Goal: Task Accomplishment & Management: Complete application form

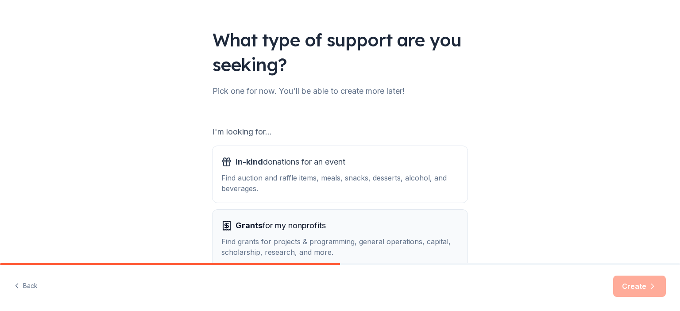
scroll to position [89, 0]
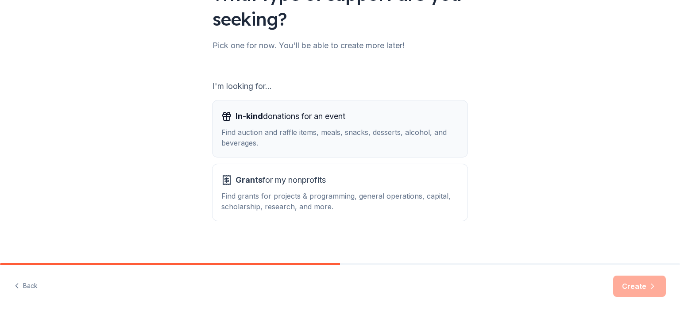
click at [270, 112] on span "In-kind donations for an event" at bounding box center [291, 116] width 110 height 14
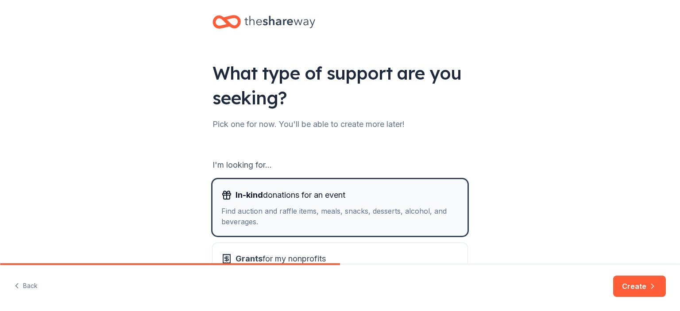
scroll to position [0, 0]
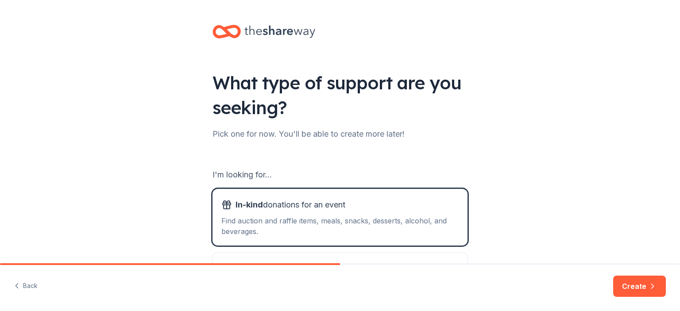
click at [636, 287] on button "Create" at bounding box center [640, 286] width 53 height 21
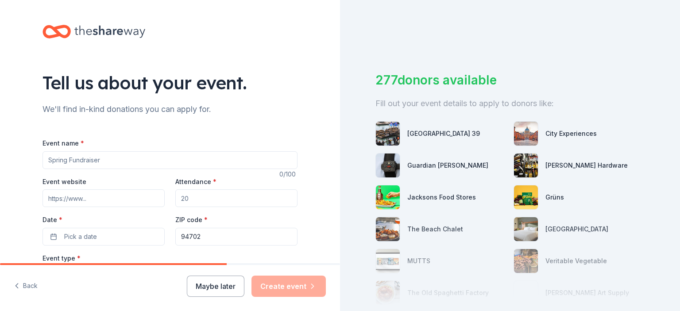
click at [112, 163] on input "Event name *" at bounding box center [170, 160] width 255 height 18
drag, startPoint x: 63, startPoint y: 159, endPoint x: 89, endPoint y: 170, distance: 28.6
click at [63, 159] on input "BYA's Swing for Success" at bounding box center [170, 160] width 255 height 18
click at [139, 160] on input "BYA's 2025 Swing for Success" at bounding box center [170, 160] width 255 height 18
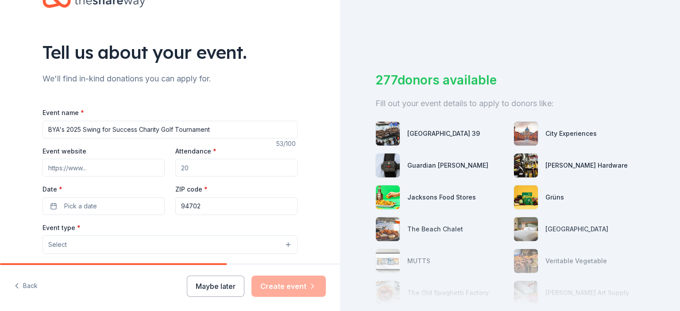
scroll to position [44, 0]
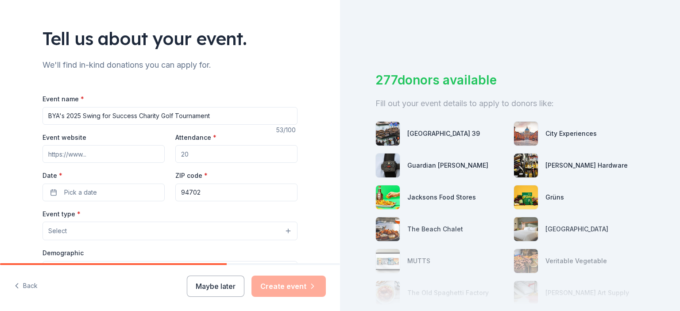
type input "BYA's 2025 Swing for Success Charity Golf Tournament"
click at [120, 154] on input "Event website" at bounding box center [104, 154] width 122 height 18
paste input "https://www.classy.org/event/swing-for-success-bya-charity-golf-fundraiser/e716…"
type input "https://www.classy.org/event/swing-for-success-bya-charity-golf-fundraiser/e716…"
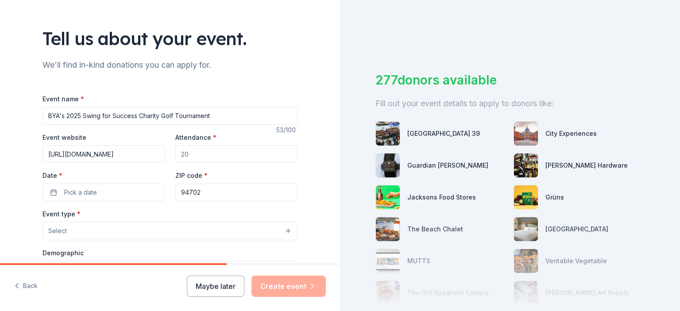
scroll to position [0, 0]
click at [220, 153] on input "Attendance *" at bounding box center [236, 154] width 122 height 18
type input "120"
click at [106, 196] on button "Pick a date" at bounding box center [104, 193] width 122 height 18
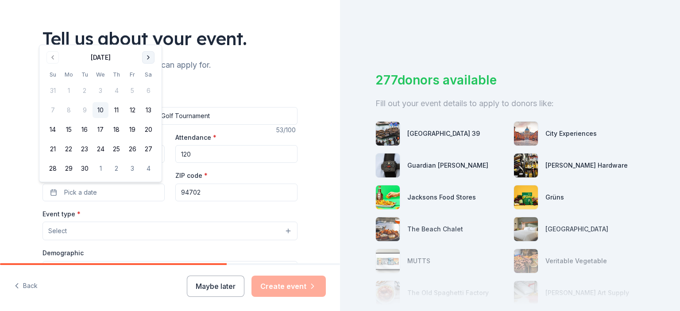
click at [148, 60] on button "Go to next month" at bounding box center [148, 57] width 12 height 12
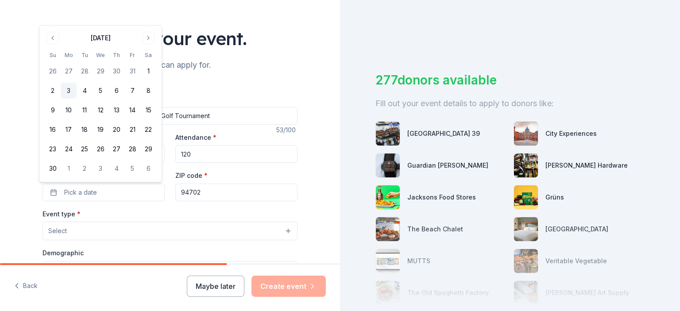
click at [69, 88] on button "3" at bounding box center [69, 91] width 16 height 16
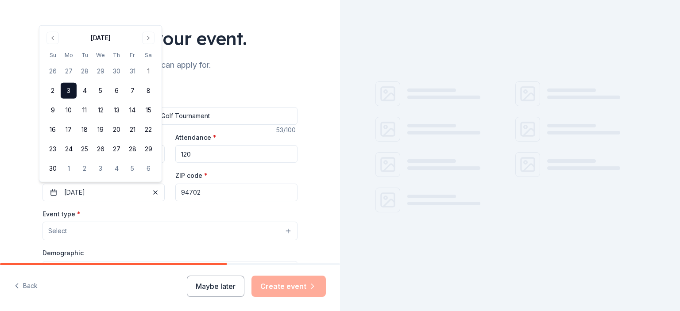
click at [320, 156] on div "Tell us about your event. We'll find in-kind donations you can apply for. Event…" at bounding box center [170, 251] width 340 height 590
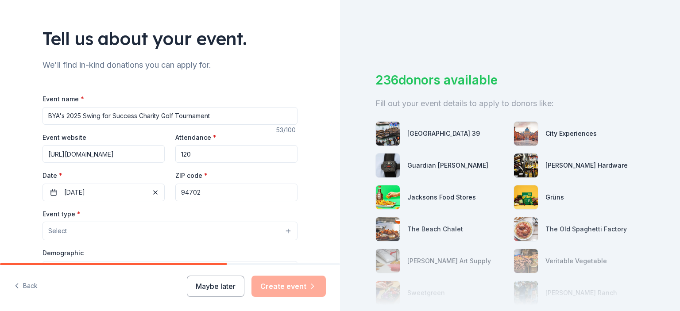
click at [202, 189] on input "94702" at bounding box center [236, 193] width 122 height 18
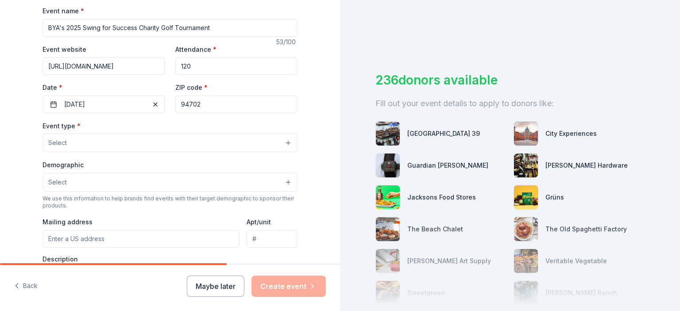
scroll to position [133, 0]
click at [68, 139] on button "Select" at bounding box center [170, 142] width 255 height 19
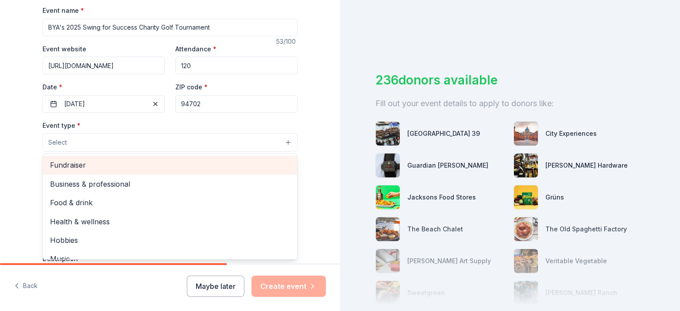
click at [88, 165] on span "Fundraiser" at bounding box center [170, 165] width 240 height 12
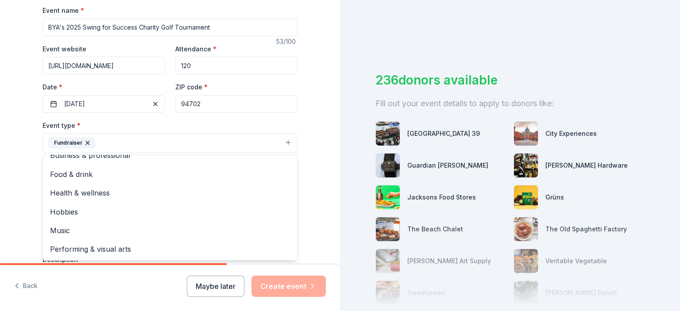
scroll to position [89, 0]
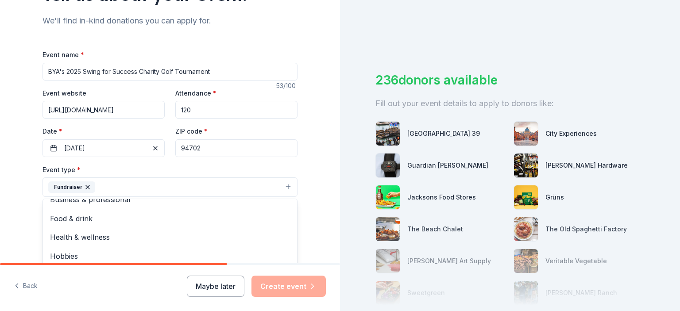
click at [16, 179] on div "Tell us about your event. We'll find in-kind donations you can apply for. Event…" at bounding box center [170, 206] width 340 height 590
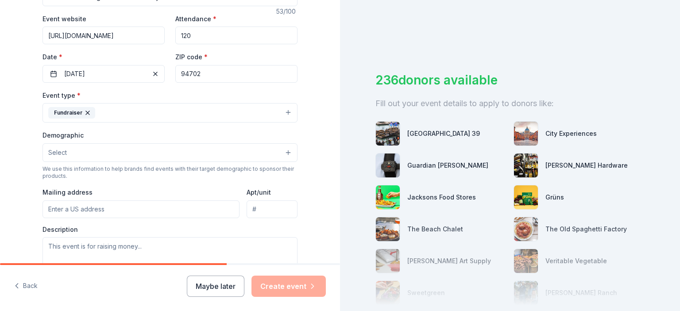
scroll to position [177, 0]
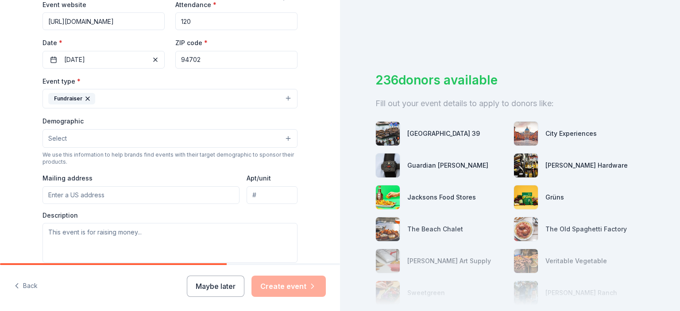
click at [101, 140] on button "Select" at bounding box center [170, 138] width 255 height 19
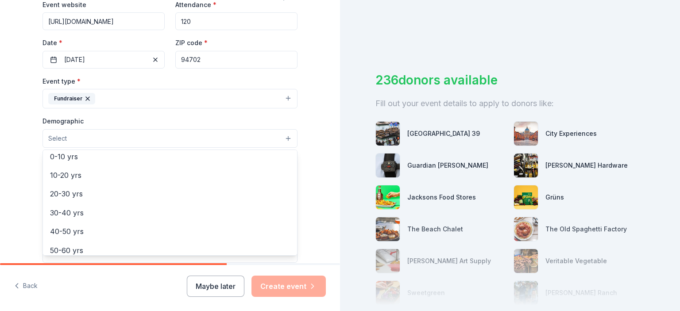
scroll to position [0, 0]
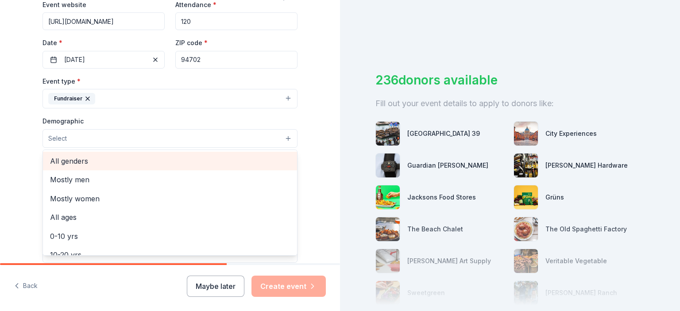
click at [71, 158] on span "All genders" at bounding box center [170, 161] width 240 height 12
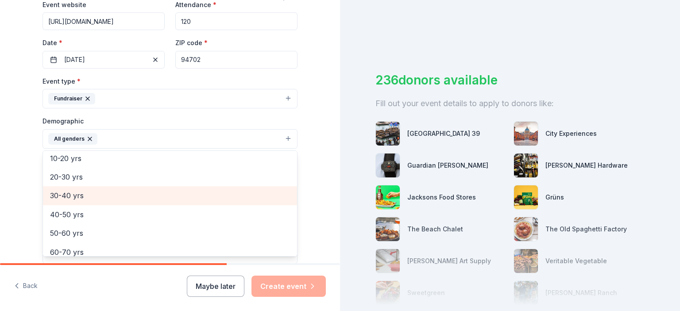
scroll to position [35, 0]
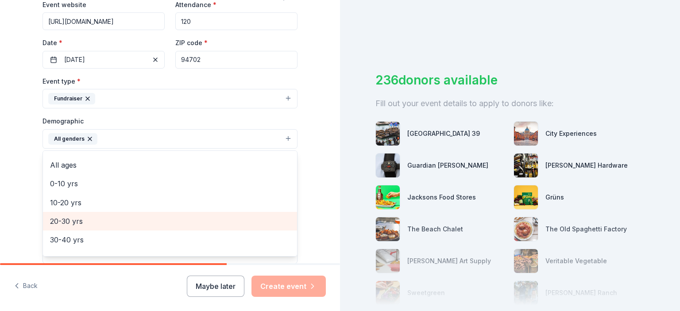
click at [70, 218] on span "20-30 yrs" at bounding box center [170, 222] width 240 height 12
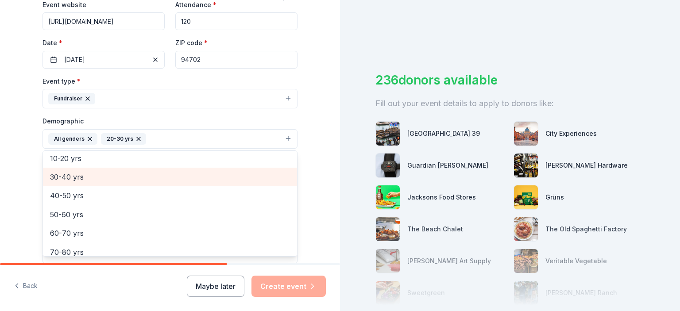
scroll to position [105, 0]
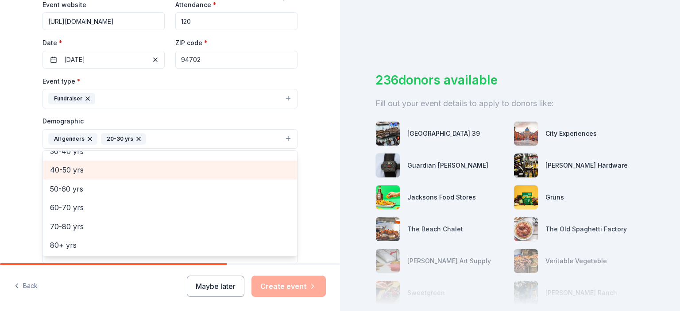
click at [69, 168] on span "40-50 yrs" at bounding box center [170, 170] width 240 height 12
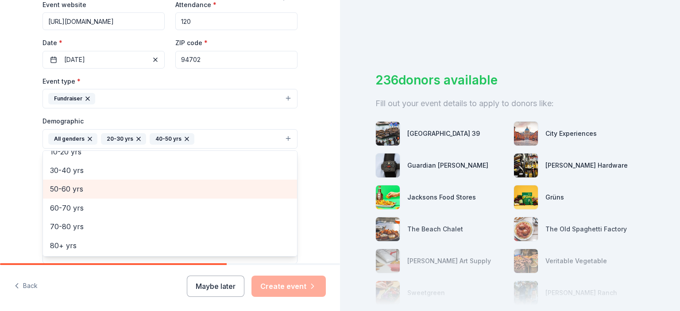
click at [68, 180] on div "50-60 yrs" at bounding box center [170, 189] width 254 height 19
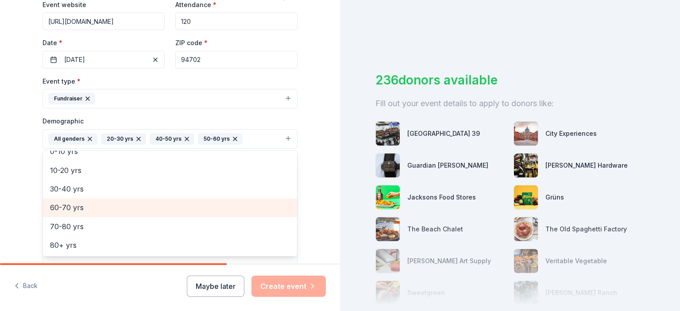
click at [66, 212] on span "60-70 yrs" at bounding box center [170, 208] width 240 height 12
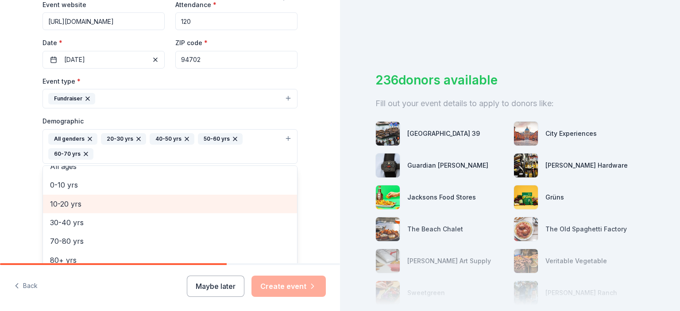
scroll to position [48, 0]
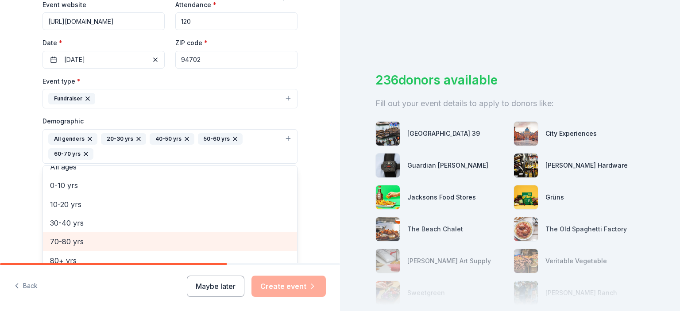
click at [72, 239] on span "70-80 yrs" at bounding box center [170, 242] width 240 height 12
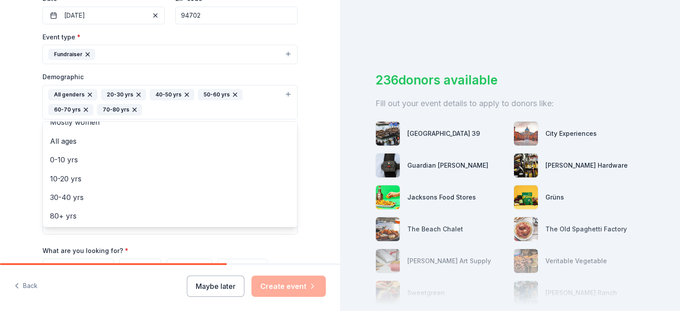
scroll to position [266, 0]
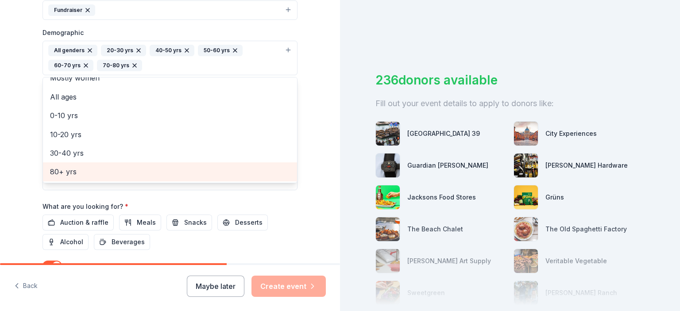
click at [65, 167] on span "80+ yrs" at bounding box center [170, 172] width 240 height 12
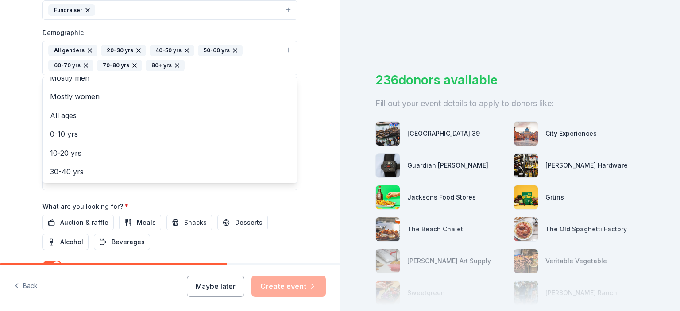
click at [1, 175] on div "Tell us about your event. We'll find in-kind donations you can apply for. Event…" at bounding box center [170, 37] width 340 height 606
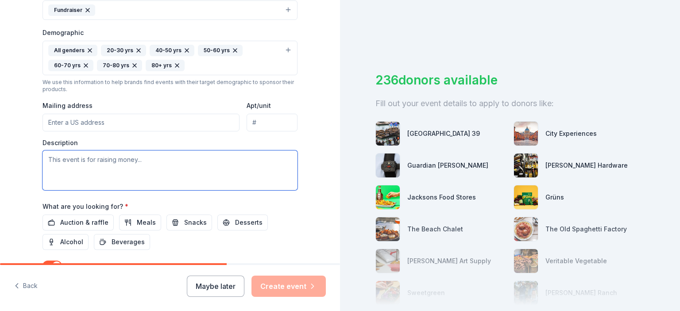
click at [76, 164] on textarea at bounding box center [170, 171] width 255 height 40
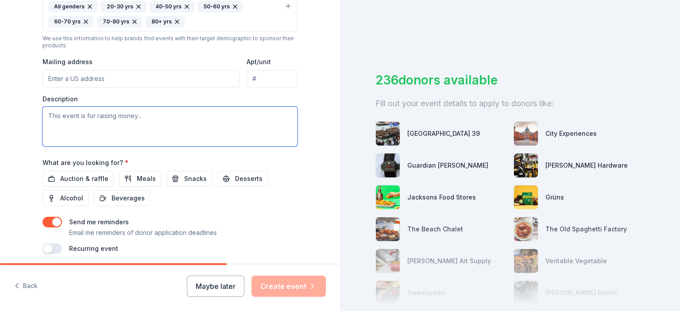
scroll to position [310, 0]
click at [144, 181] on span "Meals" at bounding box center [146, 178] width 19 height 11
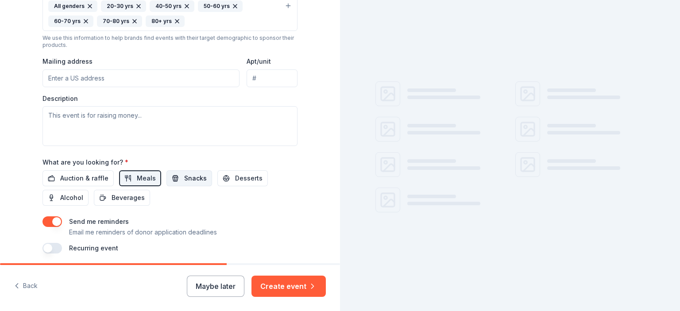
click at [184, 182] on span "Snacks" at bounding box center [195, 178] width 23 height 11
click at [235, 182] on span "Desserts" at bounding box center [248, 178] width 27 height 11
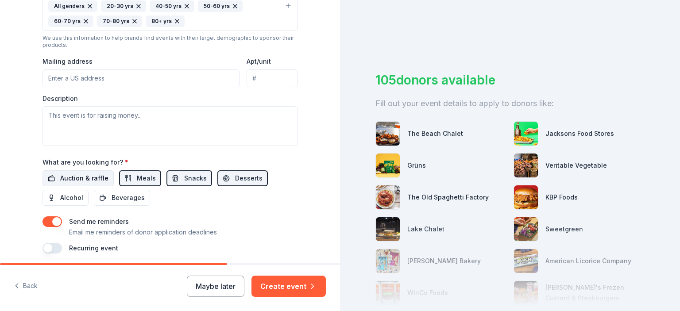
click at [93, 177] on span "Auction & raffle" at bounding box center [84, 178] width 48 height 11
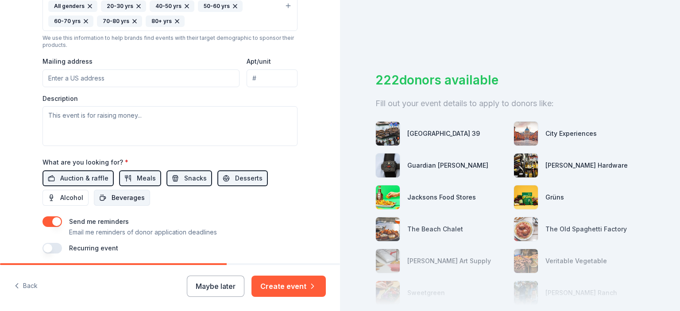
click at [117, 200] on span "Beverages" at bounding box center [128, 198] width 33 height 11
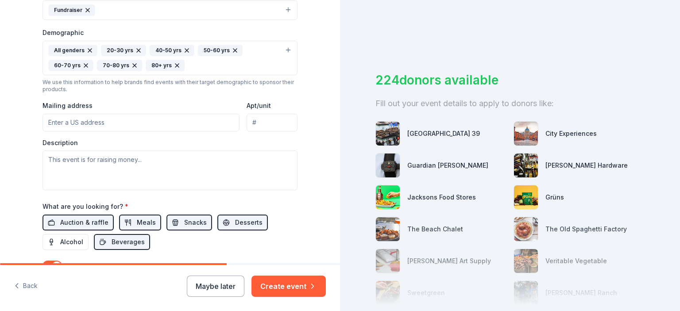
click at [103, 123] on input "Mailing address" at bounding box center [141, 123] width 197 height 18
type input "1255 Allston Way"
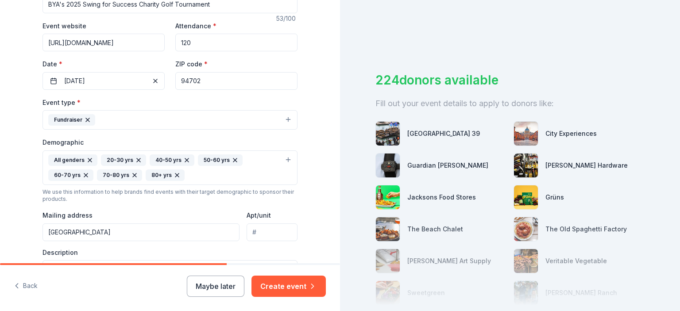
scroll to position [177, 0]
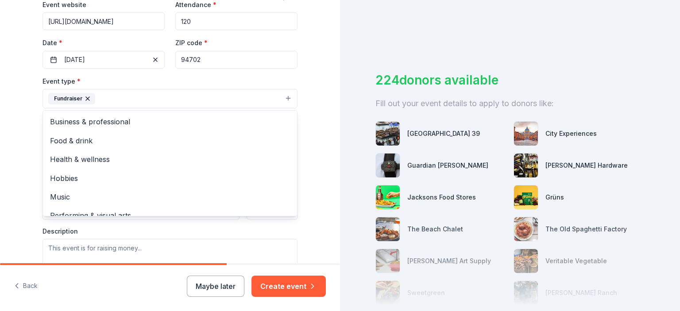
click at [105, 97] on button "Fundraiser" at bounding box center [170, 98] width 255 height 19
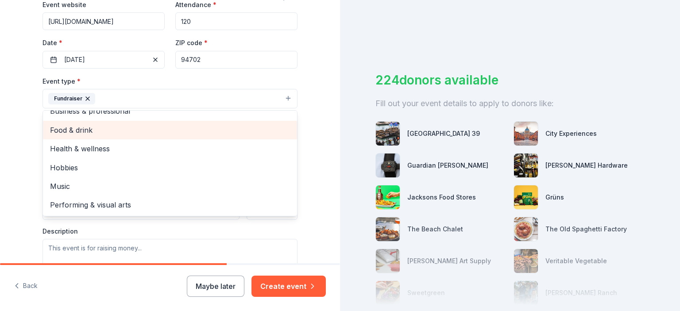
scroll to position [0, 0]
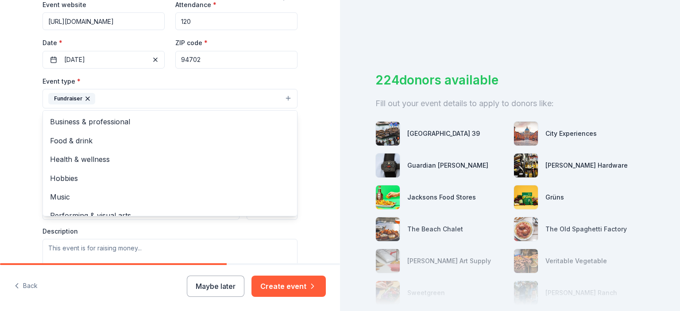
click at [12, 140] on div "Tell us about your event. We'll find in-kind donations you can apply for. Event…" at bounding box center [170, 126] width 340 height 606
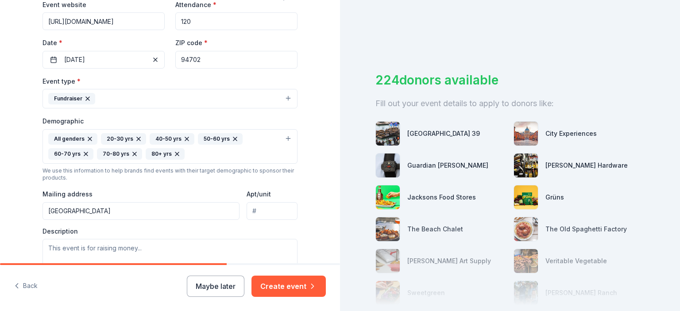
click at [117, 94] on button "Fundraiser" at bounding box center [170, 98] width 255 height 19
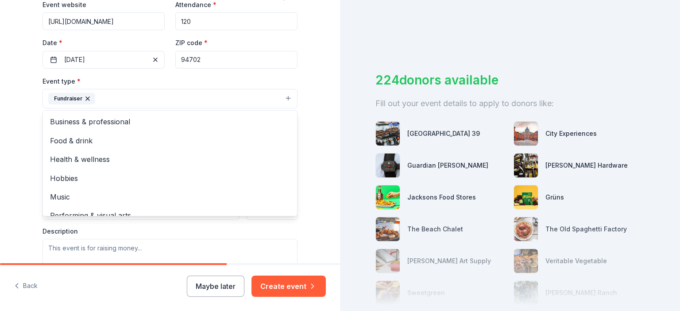
click at [9, 124] on div "Tell us about your event. We'll find in-kind donations you can apply for. Event…" at bounding box center [170, 126] width 340 height 606
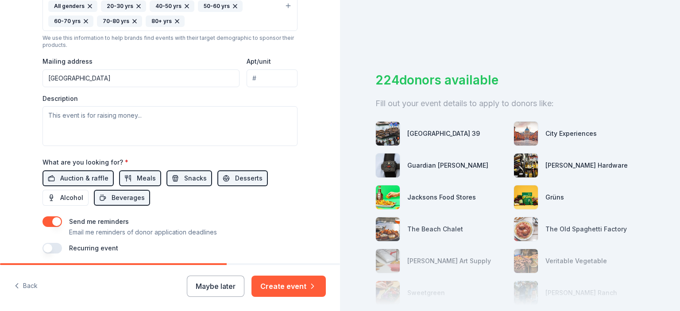
scroll to position [342, 0]
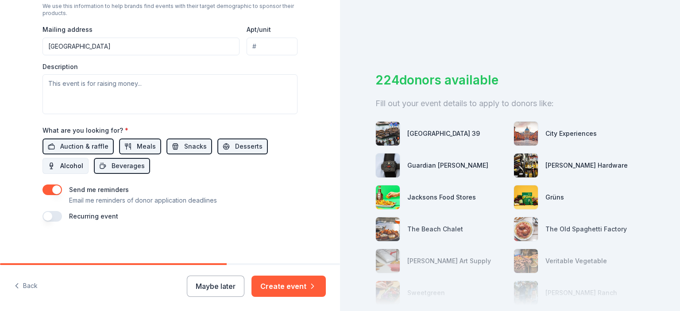
click at [64, 168] on span "Alcohol" at bounding box center [71, 166] width 23 height 11
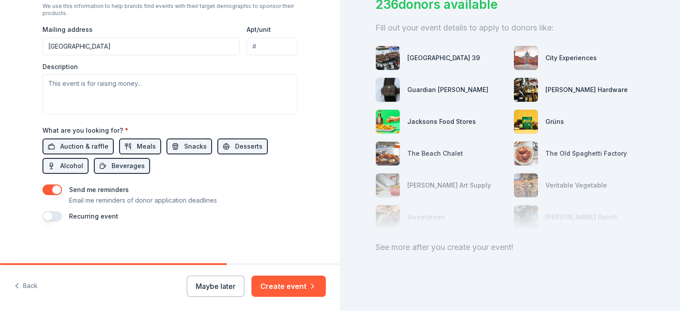
scroll to position [0, 0]
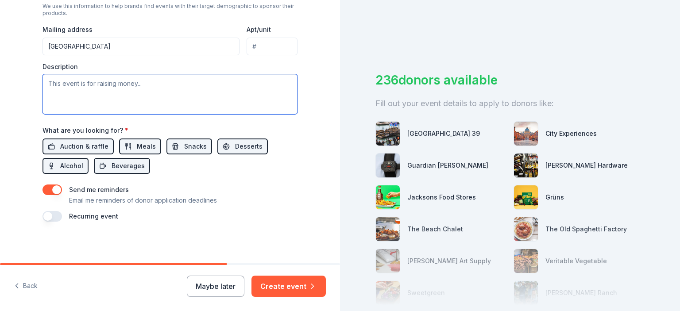
click at [100, 99] on textarea at bounding box center [170, 94] width 255 height 40
paste textarea "Berkeley Youth Alternatives (BYA) is a unique non-profit community organization…"
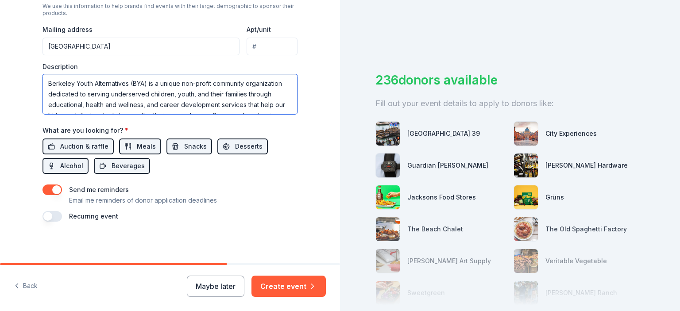
drag, startPoint x: 142, startPoint y: 82, endPoint x: 34, endPoint y: 88, distance: 108.7
paste textarea "proud to announce our 2025 Swing for Success Charity Golf Fundraiser) is"
click at [144, 82] on textarea "Berkeley Youth Alternatives (BYA) is proud to announce our 2025 Swing for Succe…" at bounding box center [170, 94] width 255 height 40
click at [144, 91] on textarea "Berkeley Youth Alternatives (BYA) is proud to announce our 2025 Swing for Succe…" at bounding box center [170, 94] width 255 height 40
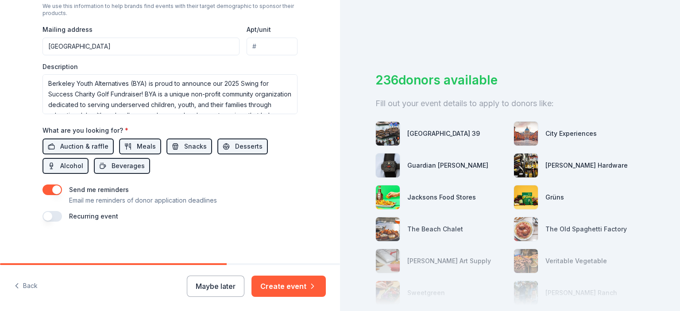
click at [291, 117] on div "Event name * BYA's 2025 Swing for Success Charity Golf Tournament 53 /100 Event…" at bounding box center [170, 9] width 255 height 426
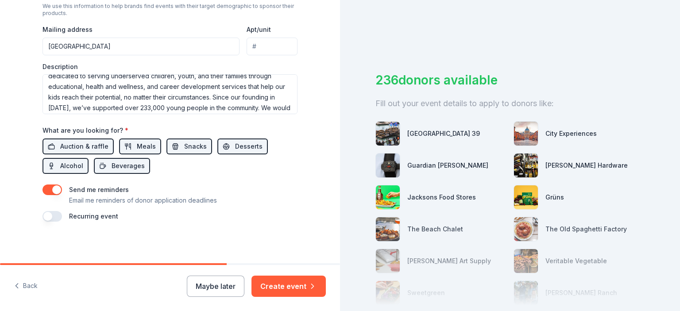
scroll to position [44, 0]
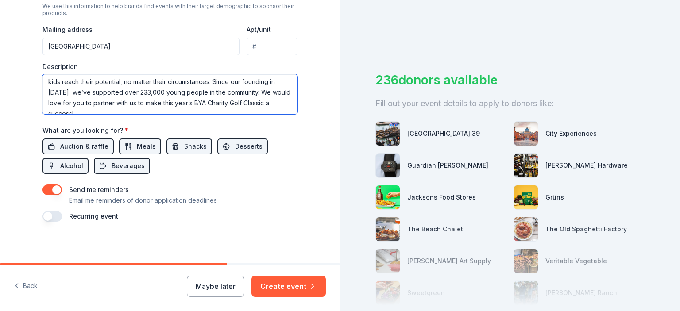
click at [81, 102] on textarea "Berkeley Youth Alternatives (BYA) is proud to announce our 2025 Swing for Succe…" at bounding box center [170, 94] width 255 height 40
drag, startPoint x: 78, startPoint y: 102, endPoint x: 168, endPoint y: 114, distance: 91.2
click at [168, 114] on div "Event name * BYA's 2025 Swing for Success Charity Golf Tournament 53 /100 Event…" at bounding box center [170, 9] width 255 height 426
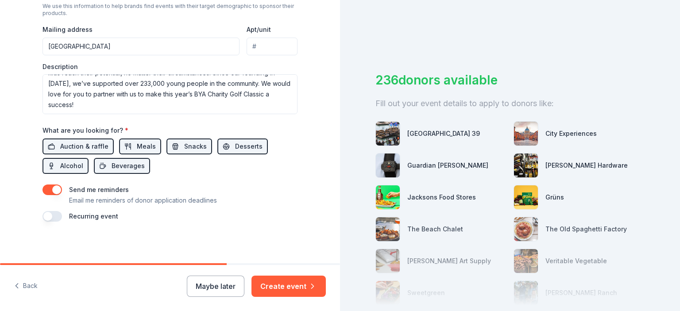
click at [252, 199] on div "Send me reminders Email me reminders of donor application deadlines" at bounding box center [170, 195] width 255 height 21
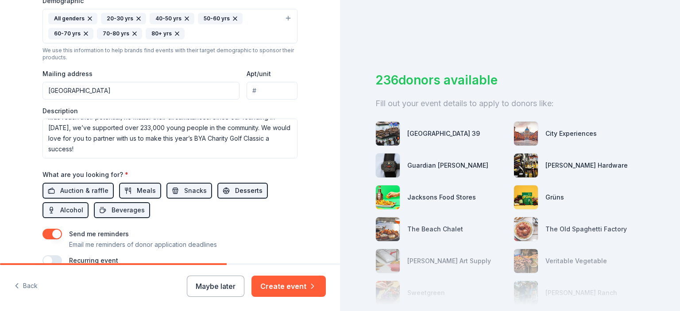
scroll to position [342, 0]
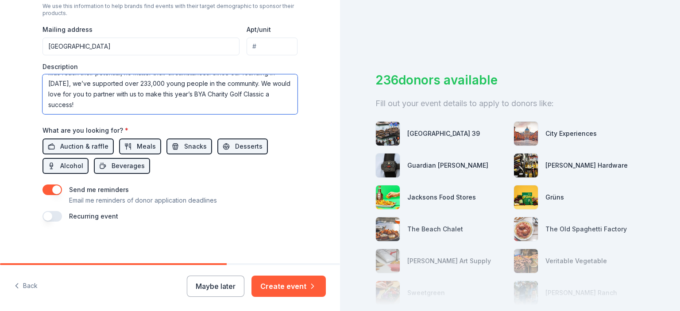
drag, startPoint x: 161, startPoint y: 106, endPoint x: 83, endPoint y: 95, distance: 79.1
click at [83, 95] on textarea "Berkeley Youth Alternatives (BYA) is proud to announce our 2025 Swing for Succe…" at bounding box center [170, 94] width 255 height 40
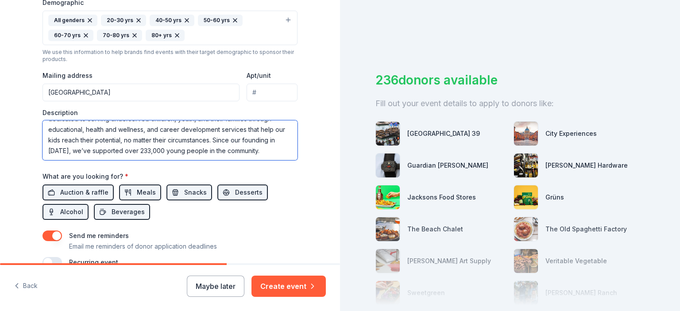
scroll to position [253, 0]
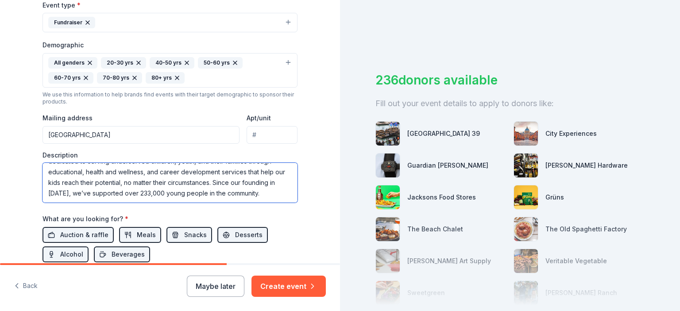
type textarea "Berkeley Youth Alternatives (BYA) is proud to announce our 2025 Swing for Succe…"
drag, startPoint x: 93, startPoint y: 194, endPoint x: 0, endPoint y: 124, distance: 116.7
click at [0, 124] on div "Tell us about your event. We'll find in-kind donations you can apply for. Event…" at bounding box center [170, 50] width 340 height 606
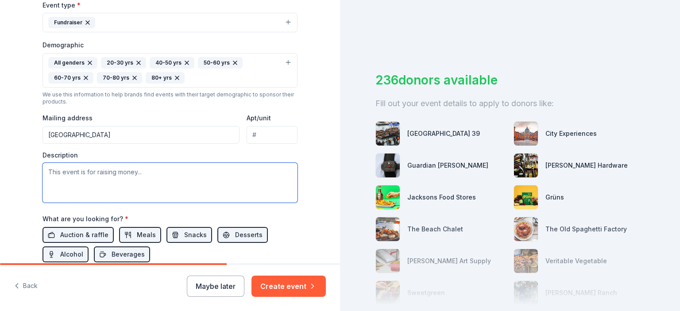
paste textarea "Berkeley Youth Alternatives (BYA) is proud to announce our 2025 Swing for Succe…"
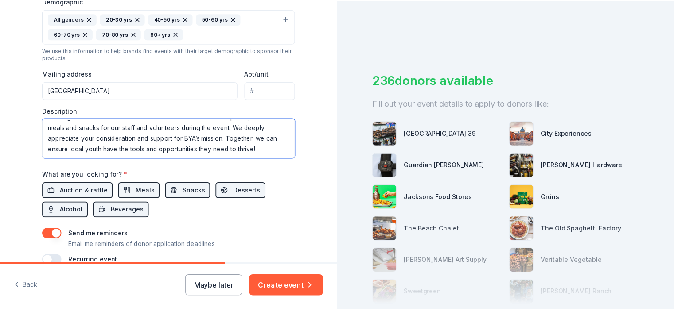
scroll to position [85, 0]
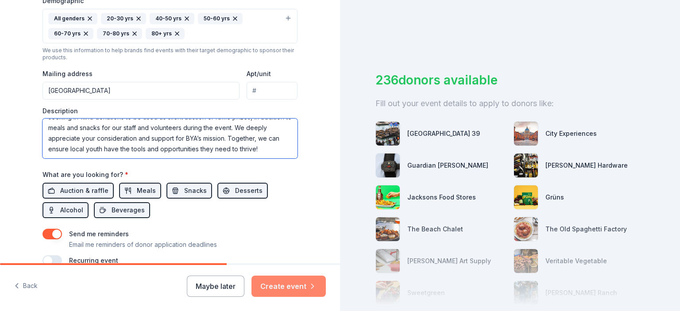
type textarea "Berkeley Youth Alternatives (BYA) is proud to announce our 2025 Swing for Succe…"
click at [304, 285] on button "Create event" at bounding box center [289, 286] width 74 height 21
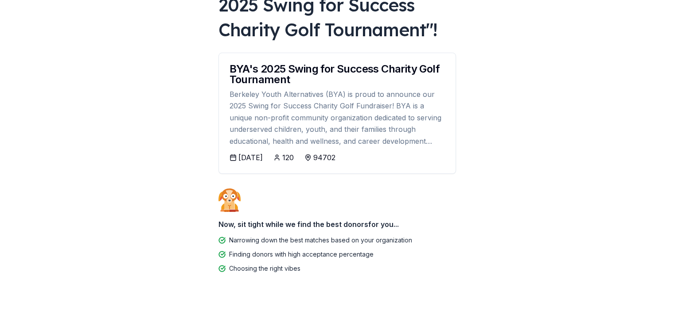
scroll to position [103, 0]
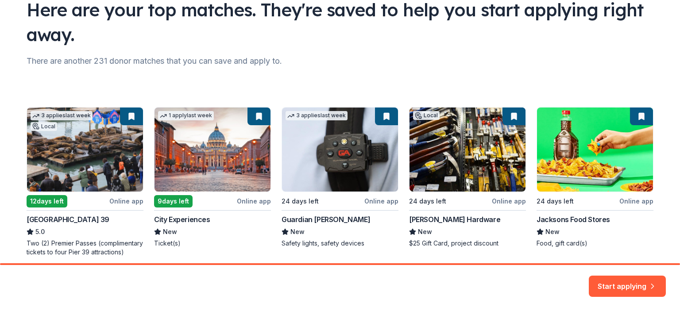
scroll to position [89, 0]
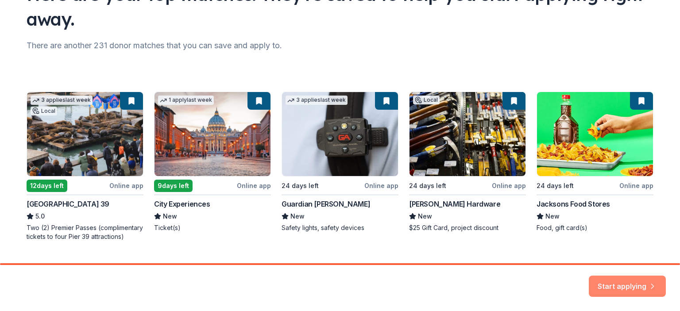
click at [623, 287] on button "Start applying" at bounding box center [627, 282] width 77 height 21
click at [616, 284] on div "Start applying" at bounding box center [627, 286] width 77 height 21
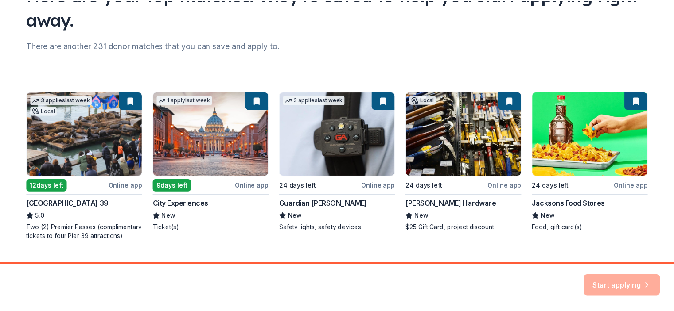
scroll to position [109, 0]
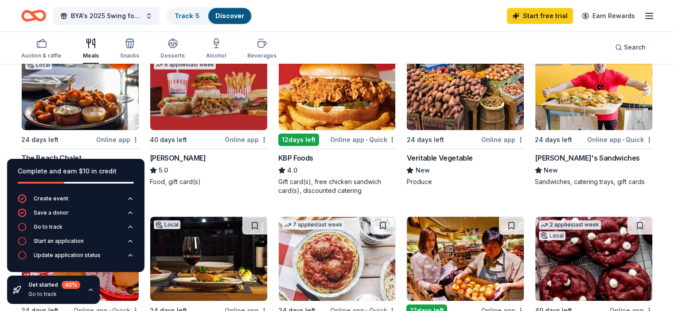
scroll to position [133, 0]
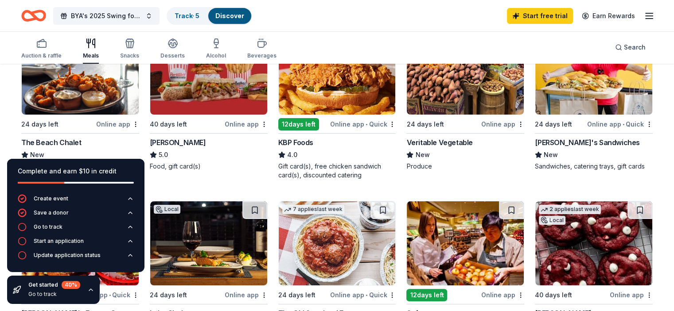
click at [44, 296] on div "Go to track" at bounding box center [54, 294] width 52 height 7
click at [90, 289] on icon "button" at bounding box center [90, 290] width 7 height 7
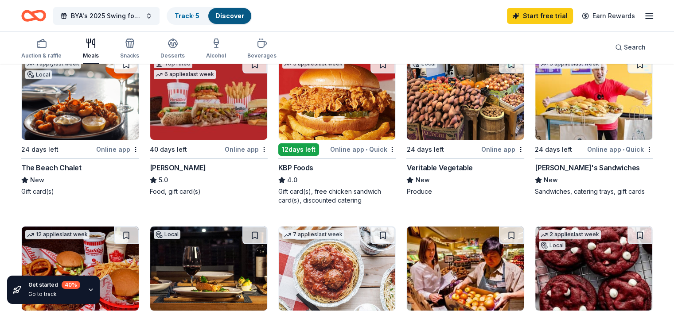
scroll to position [89, 0]
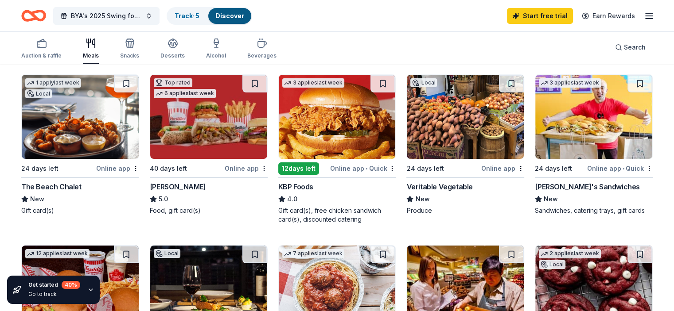
click at [93, 131] on img at bounding box center [80, 117] width 117 height 84
click at [563, 135] on img at bounding box center [593, 117] width 117 height 84
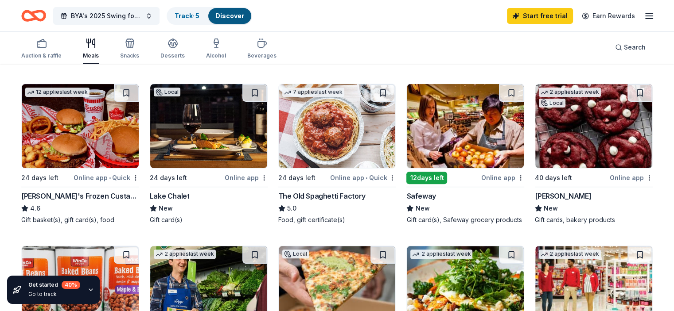
scroll to position [266, 0]
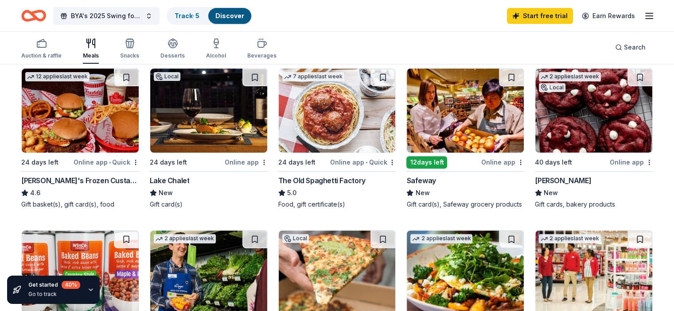
click at [338, 132] on img at bounding box center [337, 111] width 117 height 84
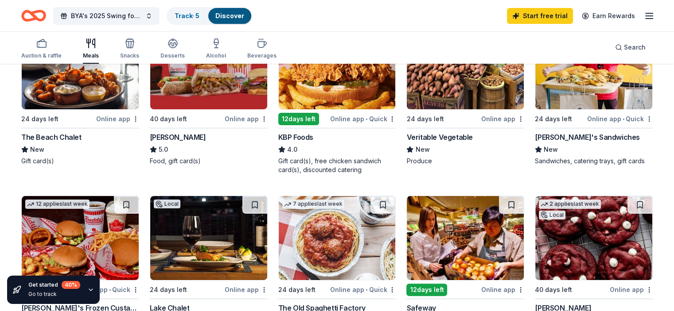
scroll to position [44, 0]
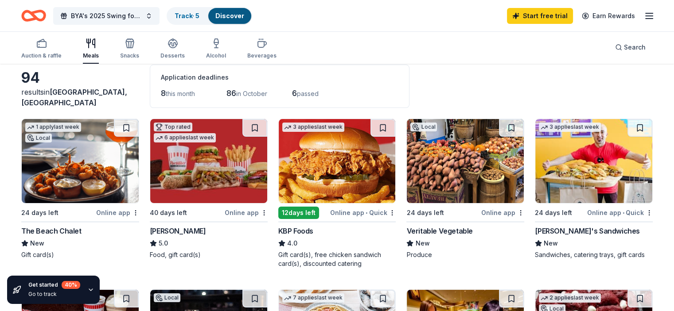
click at [447, 183] on img at bounding box center [465, 161] width 117 height 84
click at [445, 232] on div "Veritable Vegetable" at bounding box center [439, 231] width 66 height 11
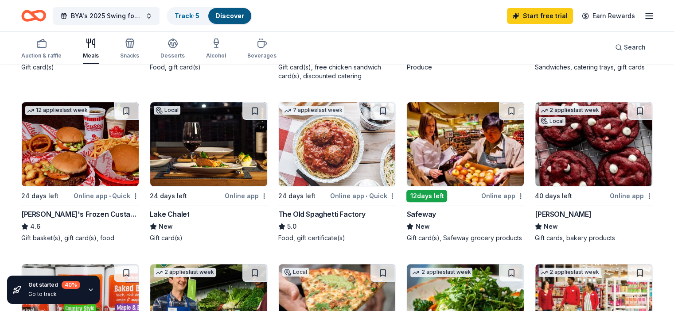
scroll to position [266, 0]
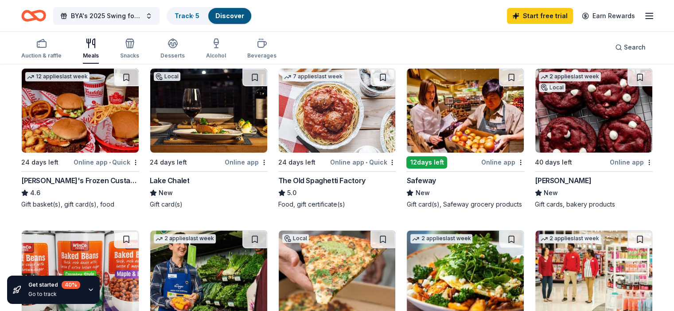
click at [340, 184] on div "The Old Spaghetti Factory" at bounding box center [321, 180] width 87 height 11
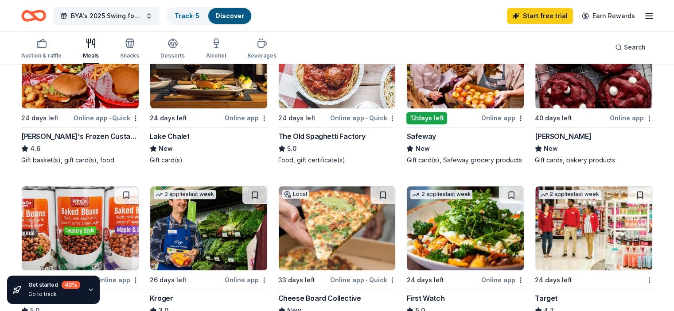
click at [561, 133] on div "Le Boulanger" at bounding box center [563, 136] width 56 height 11
click at [616, 115] on div "Online app" at bounding box center [631, 118] width 43 height 11
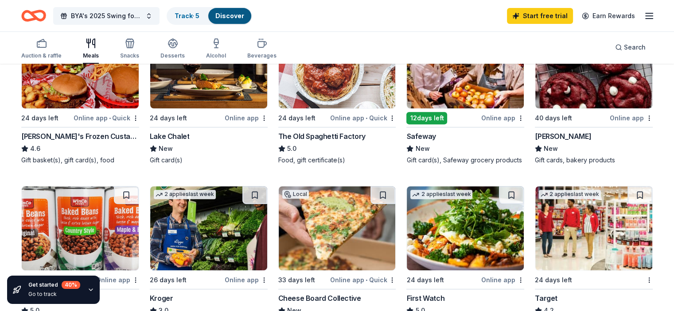
click at [444, 125] on div "12 days left Online app Safeway New Gift card(s), Safeway grocery products" at bounding box center [465, 94] width 118 height 141
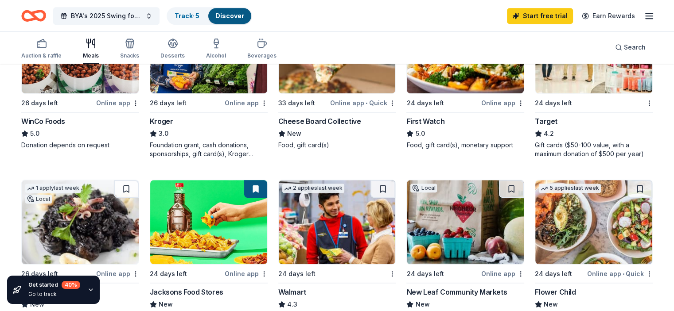
scroll to position [443, 0]
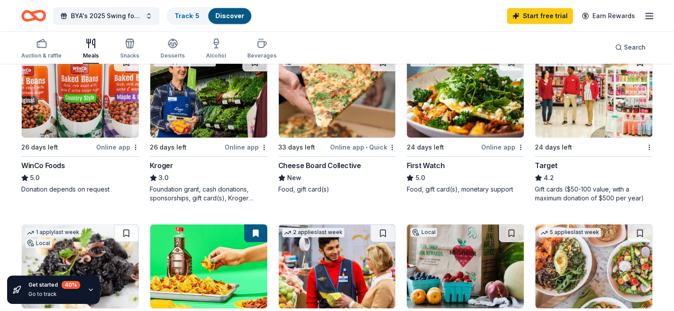
click at [341, 153] on div "Online app • Quick" at bounding box center [363, 147] width 66 height 11
click at [382, 71] on button at bounding box center [382, 63] width 25 height 18
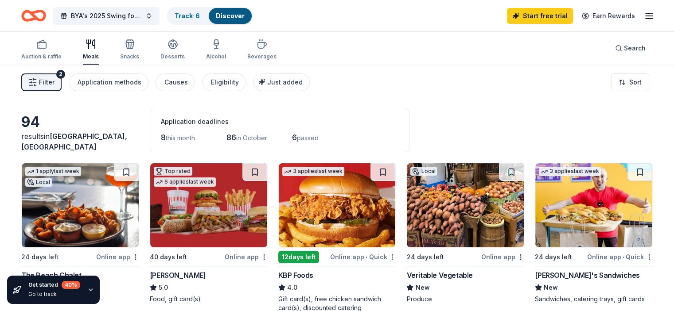
scroll to position [89, 0]
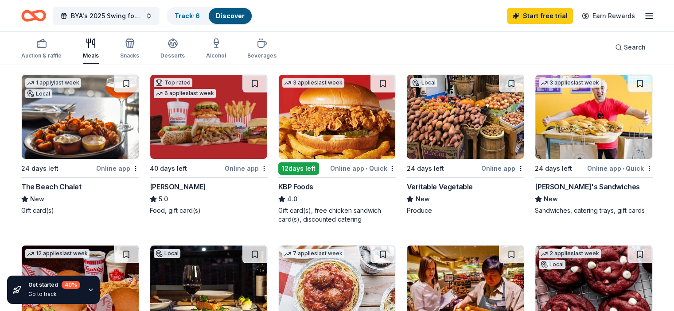
drag, startPoint x: 135, startPoint y: 85, endPoint x: 141, endPoint y: 97, distance: 13.7
click at [135, 85] on button at bounding box center [126, 84] width 25 height 18
click at [627, 85] on button at bounding box center [639, 84] width 25 height 18
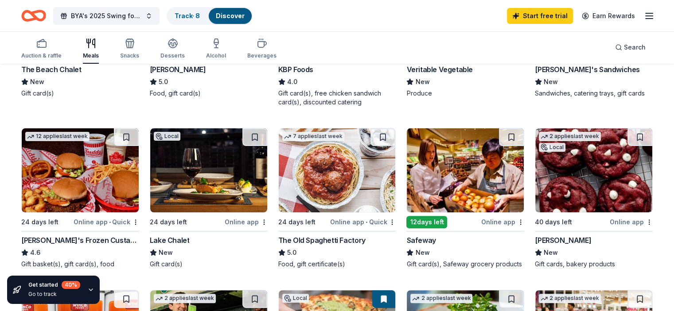
scroll to position [221, 0]
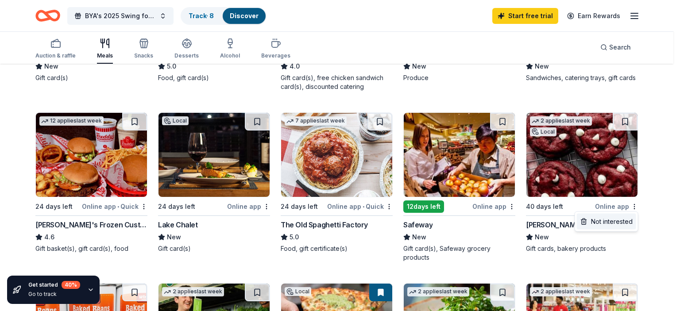
click at [618, 224] on div "Not interested" at bounding box center [606, 222] width 59 height 16
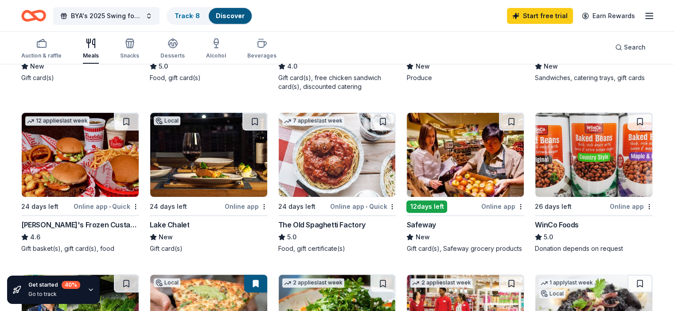
click at [139, 210] on div "Online app • Quick" at bounding box center [107, 206] width 66 height 11
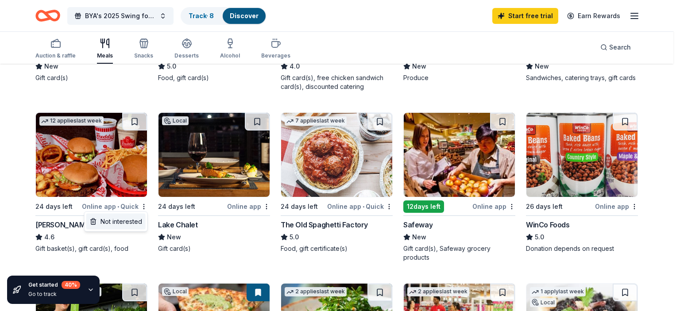
click at [131, 224] on div "Not interested" at bounding box center [115, 222] width 59 height 16
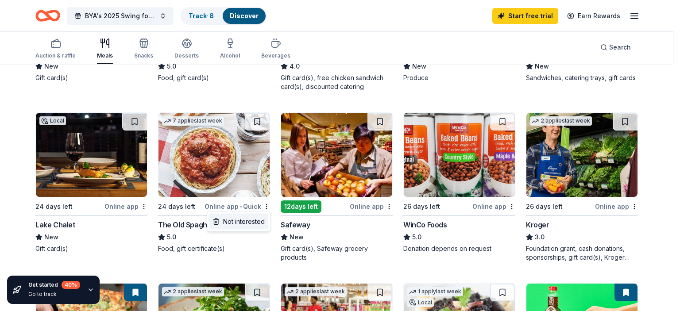
drag, startPoint x: 256, startPoint y: 221, endPoint x: 263, endPoint y: 218, distance: 6.9
click at [257, 221] on div "Not interested" at bounding box center [238, 222] width 59 height 16
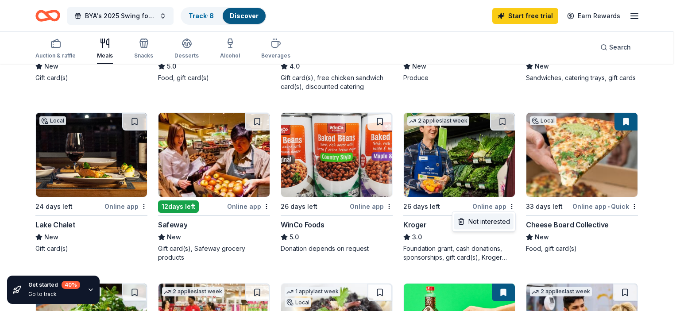
click at [501, 224] on div "Not interested" at bounding box center [483, 222] width 59 height 16
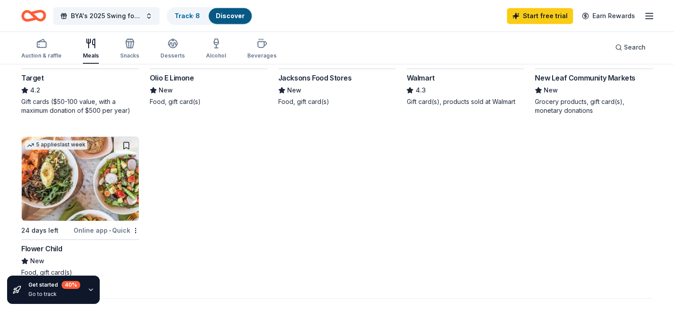
scroll to position [576, 0]
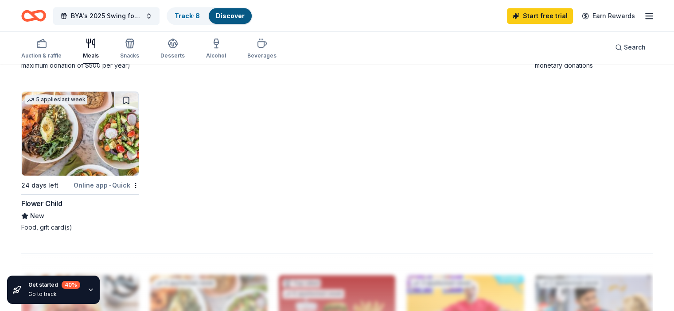
click at [102, 153] on img at bounding box center [80, 134] width 117 height 84
click at [103, 191] on div "Online app • Quick" at bounding box center [107, 185] width 66 height 11
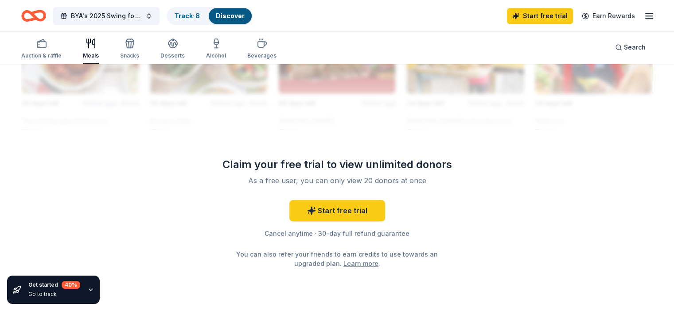
scroll to position [881, 0]
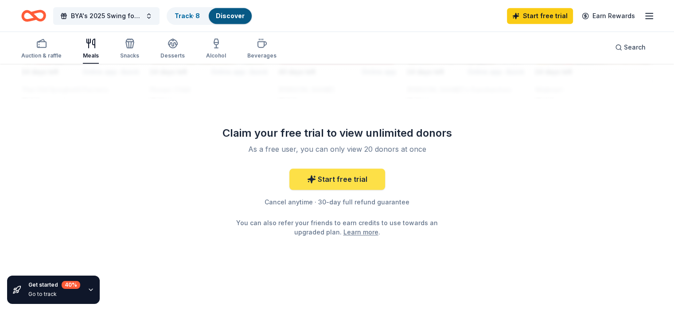
drag, startPoint x: 326, startPoint y: 175, endPoint x: 334, endPoint y: 175, distance: 8.4
click at [326, 176] on link "Start free trial" at bounding box center [337, 179] width 96 height 21
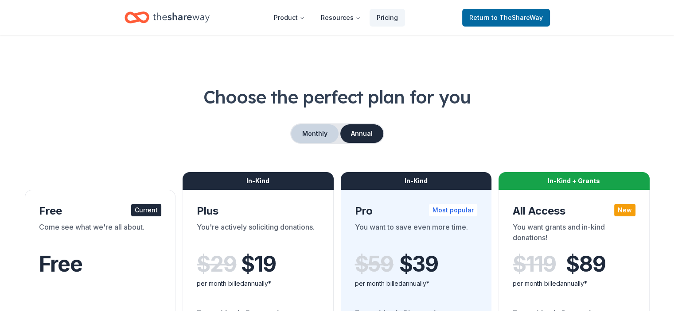
click at [316, 133] on button "Monthly" at bounding box center [314, 133] width 47 height 19
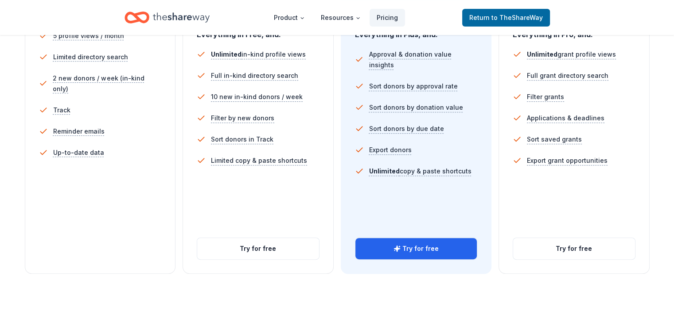
scroll to position [354, 0]
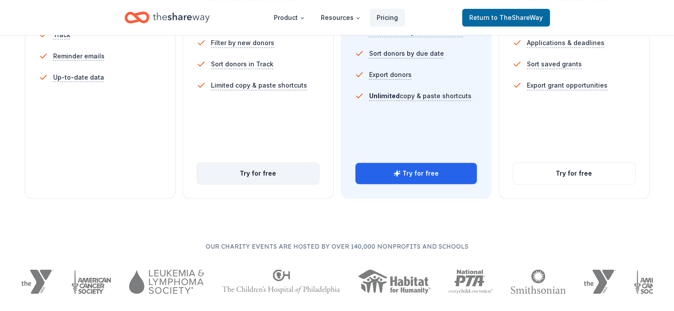
click at [279, 163] on button "Try for free" at bounding box center [258, 173] width 122 height 21
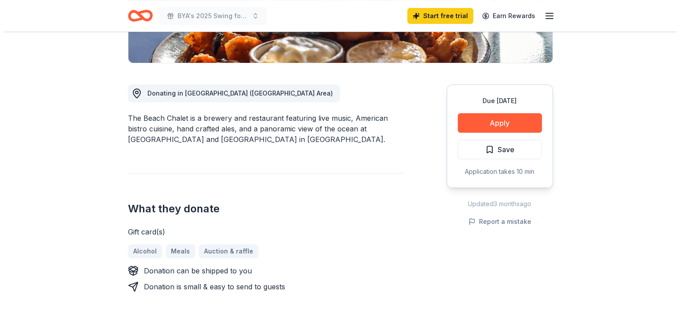
scroll to position [221, 0]
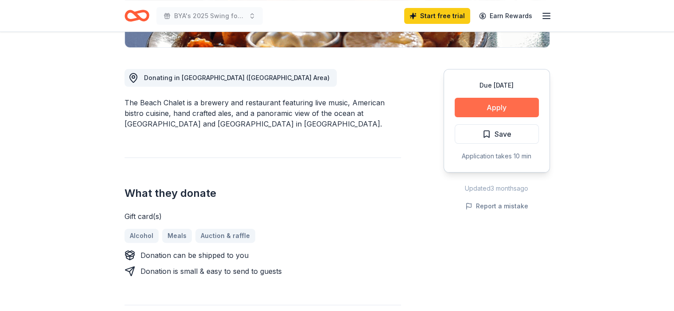
click at [525, 113] on button "Apply" at bounding box center [496, 107] width 84 height 19
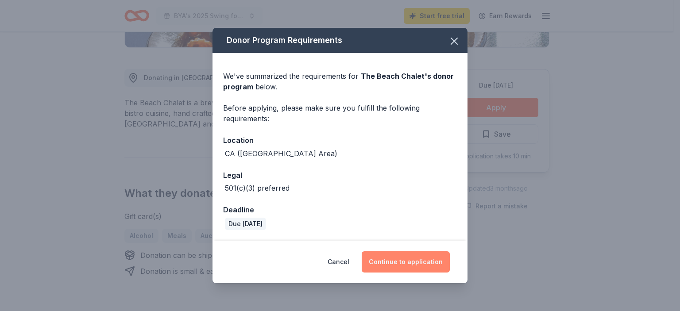
click at [417, 264] on button "Continue to application" at bounding box center [406, 262] width 88 height 21
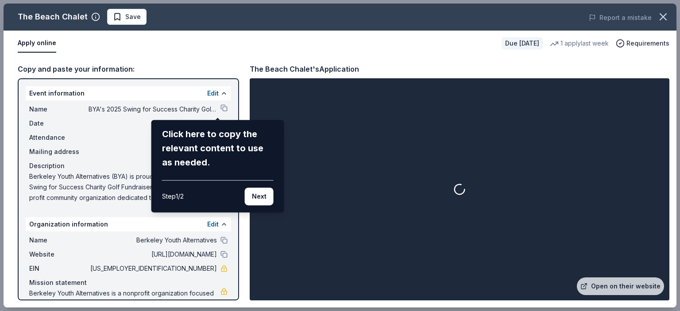
click at [252, 201] on button "Next" at bounding box center [259, 197] width 29 height 18
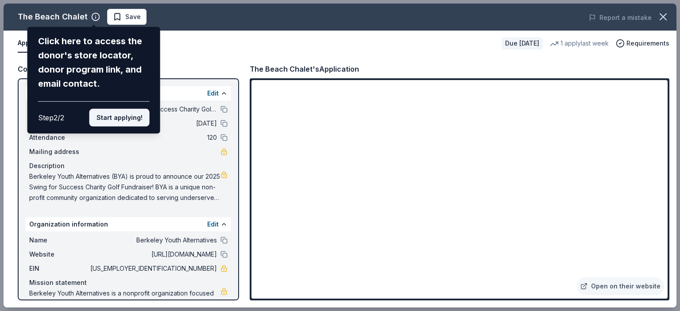
click at [112, 116] on button "Start applying!" at bounding box center [119, 118] width 60 height 18
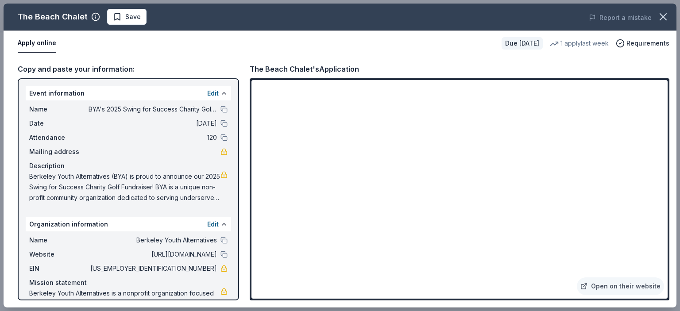
drag, startPoint x: 236, startPoint y: 159, endPoint x: 233, endPoint y: 209, distance: 49.7
click at [233, 209] on div "The Beach Chalet Save Report a mistake Apply online Due in 24 days 1 apply last…" at bounding box center [340, 156] width 673 height 304
click at [615, 283] on link "Open on their website" at bounding box center [620, 287] width 87 height 18
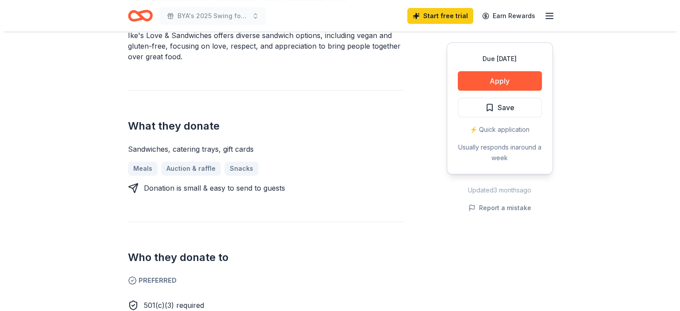
scroll to position [266, 0]
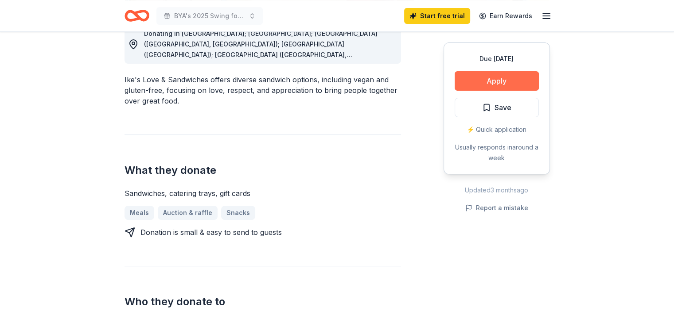
click at [519, 84] on button "Apply" at bounding box center [496, 80] width 84 height 19
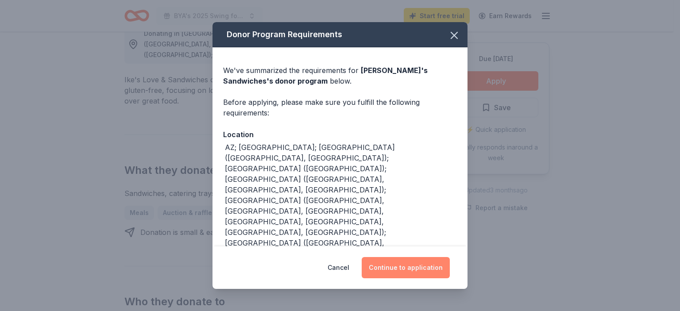
click at [400, 271] on button "Continue to application" at bounding box center [406, 267] width 88 height 21
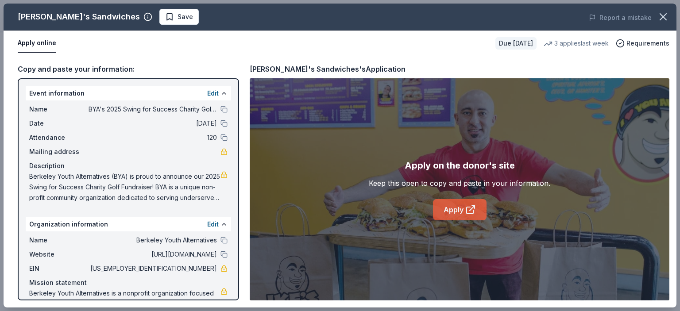
click at [462, 214] on link "Apply" at bounding box center [460, 209] width 54 height 21
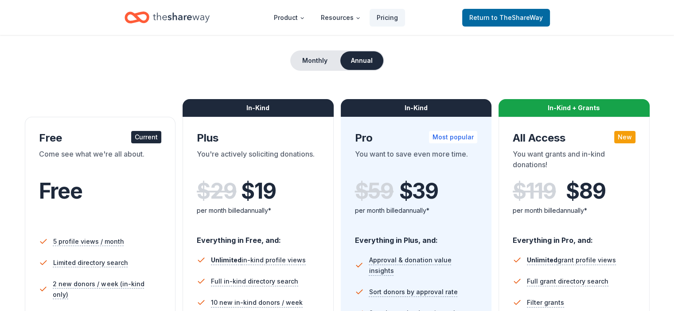
scroll to position [89, 0]
